Goal: Task Accomplishment & Management: Use online tool/utility

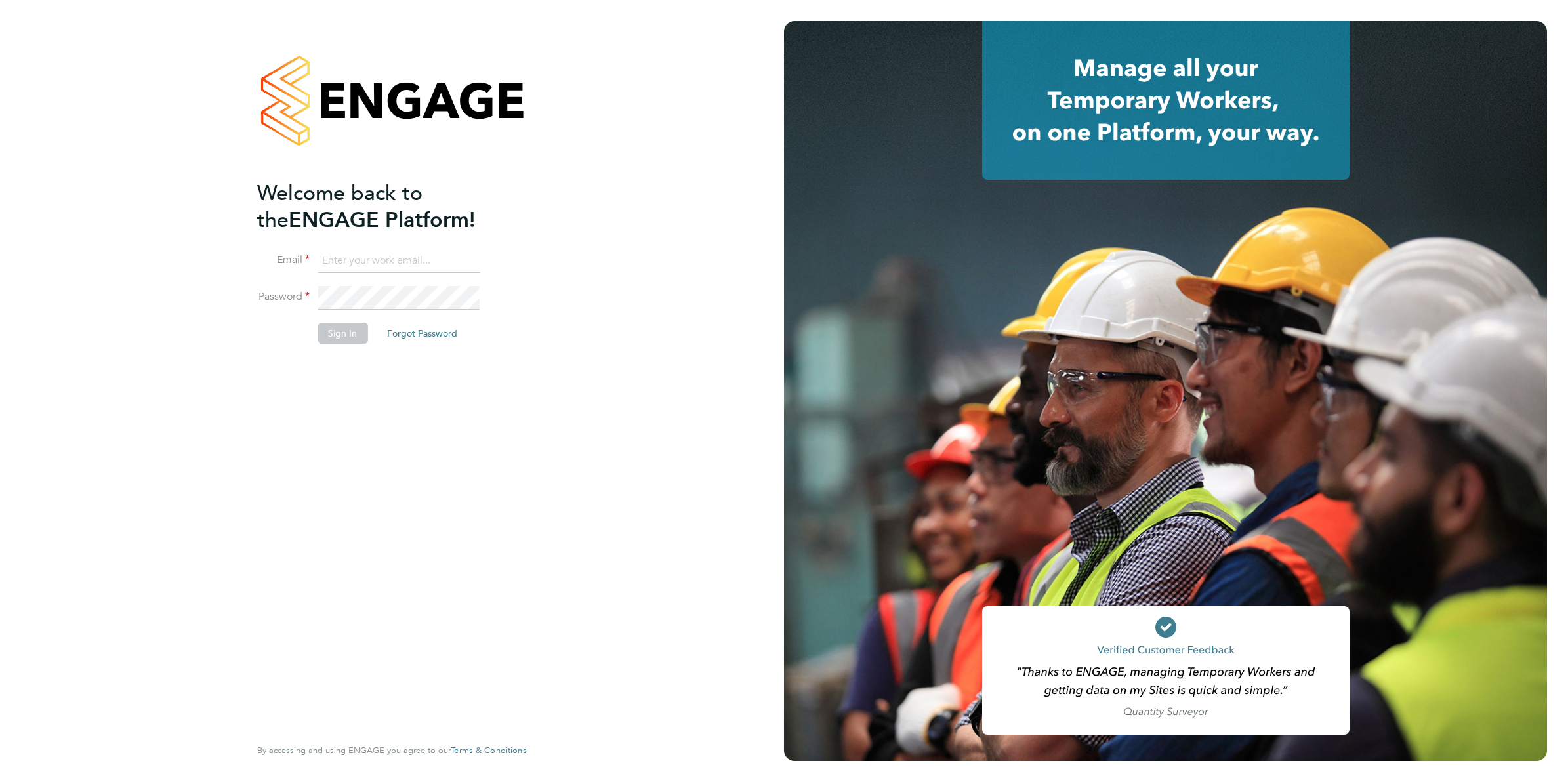
type input "[PERSON_NAME][EMAIL_ADDRESS][DOMAIN_NAME]"
click at [331, 328] on button "Sign In" at bounding box center [343, 333] width 50 height 21
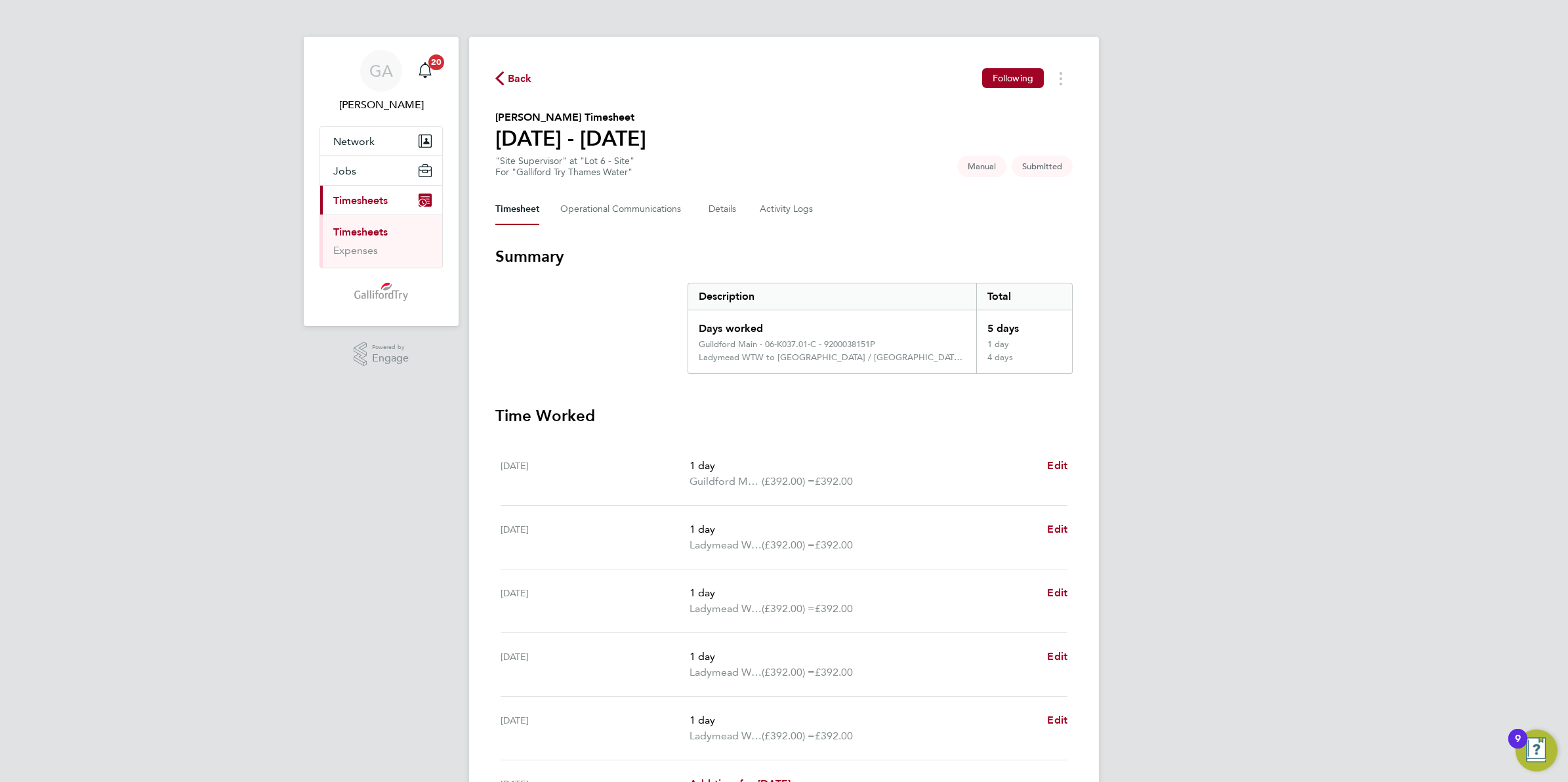
click at [527, 73] on span "Back" at bounding box center [520, 79] width 24 height 16
